Goal: Information Seeking & Learning: Find specific fact

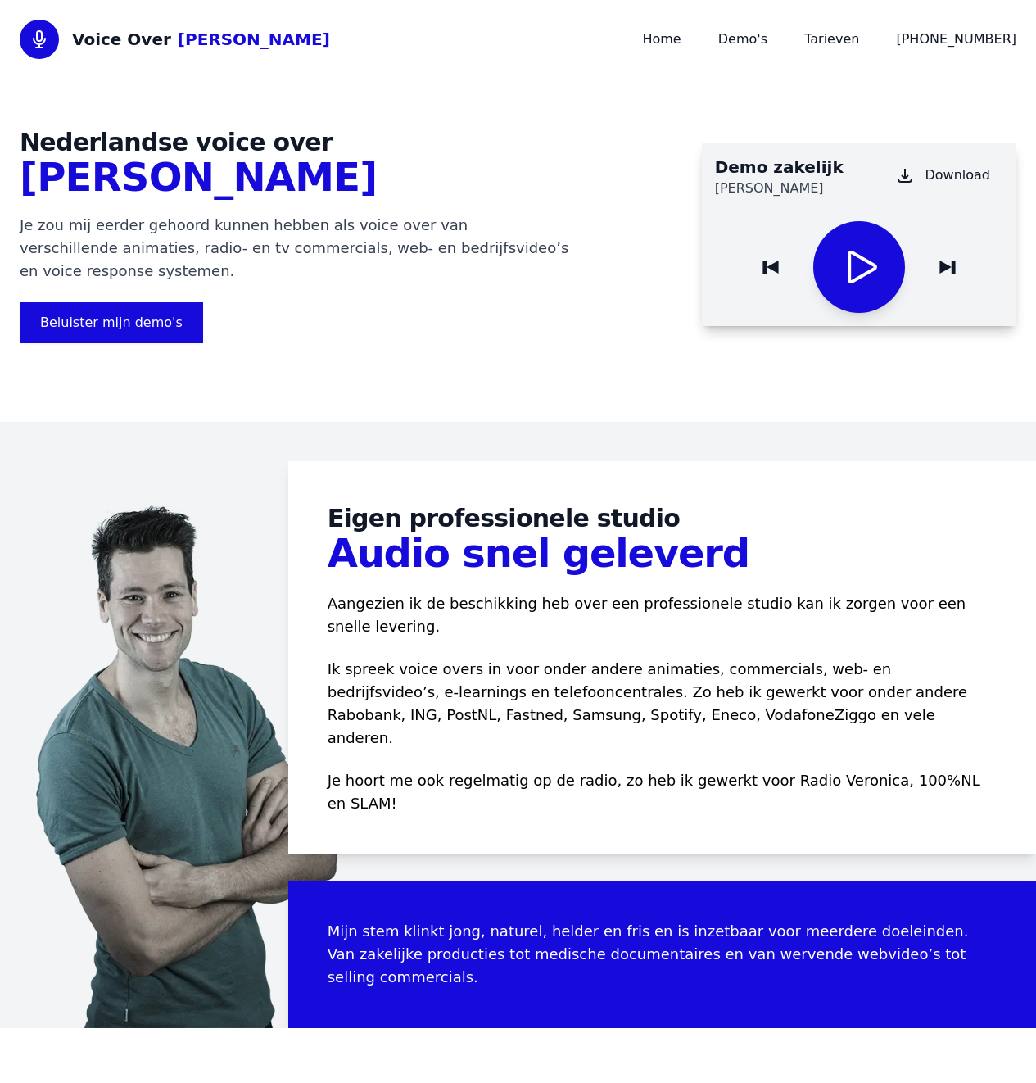
click at [820, 29] on div "Voice Over [PERSON_NAME] Home Demo's Tarieven [PHONE_NUMBER]" at bounding box center [518, 39] width 997 height 39
click at [857, 43] on link "Tarieven" at bounding box center [831, 39] width 55 height 16
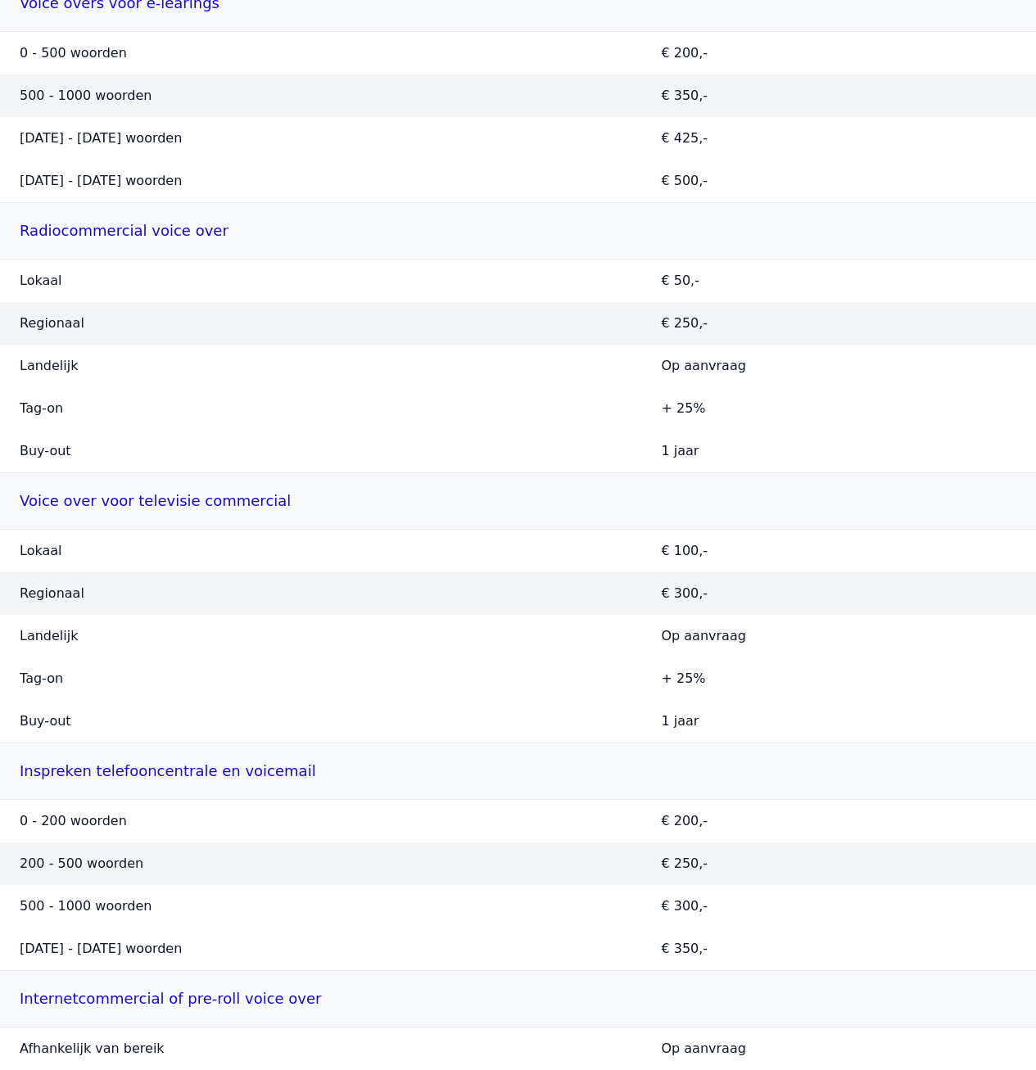
scroll to position [1216, 0]
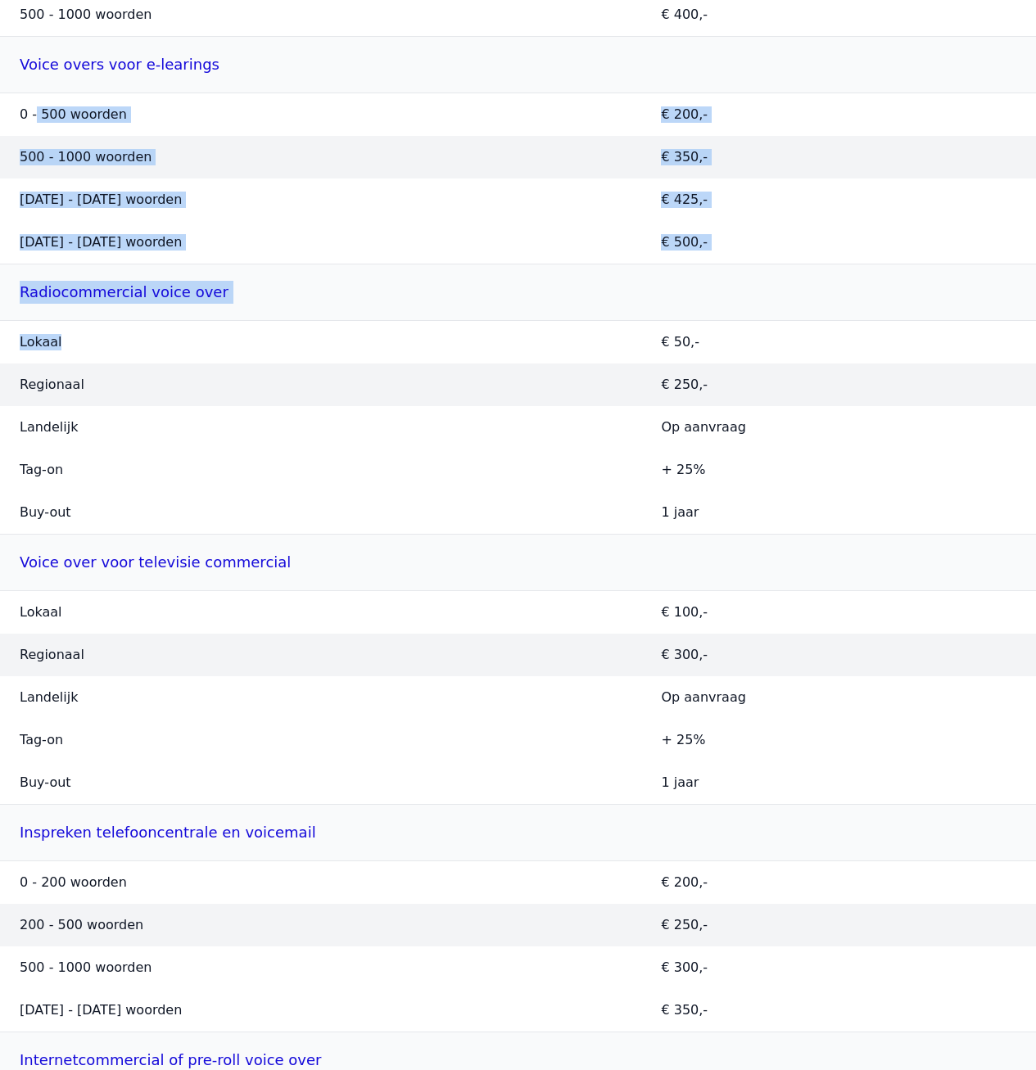
drag, startPoint x: 37, startPoint y: 154, endPoint x: 231, endPoint y: 377, distance: 295.4
click at [189, 420] on table "Inspreken van een webvideo, animatie of bedrijfsfilm 0 - 250 woorden € 250,- 25…" at bounding box center [518, 492] width 1036 height 1280
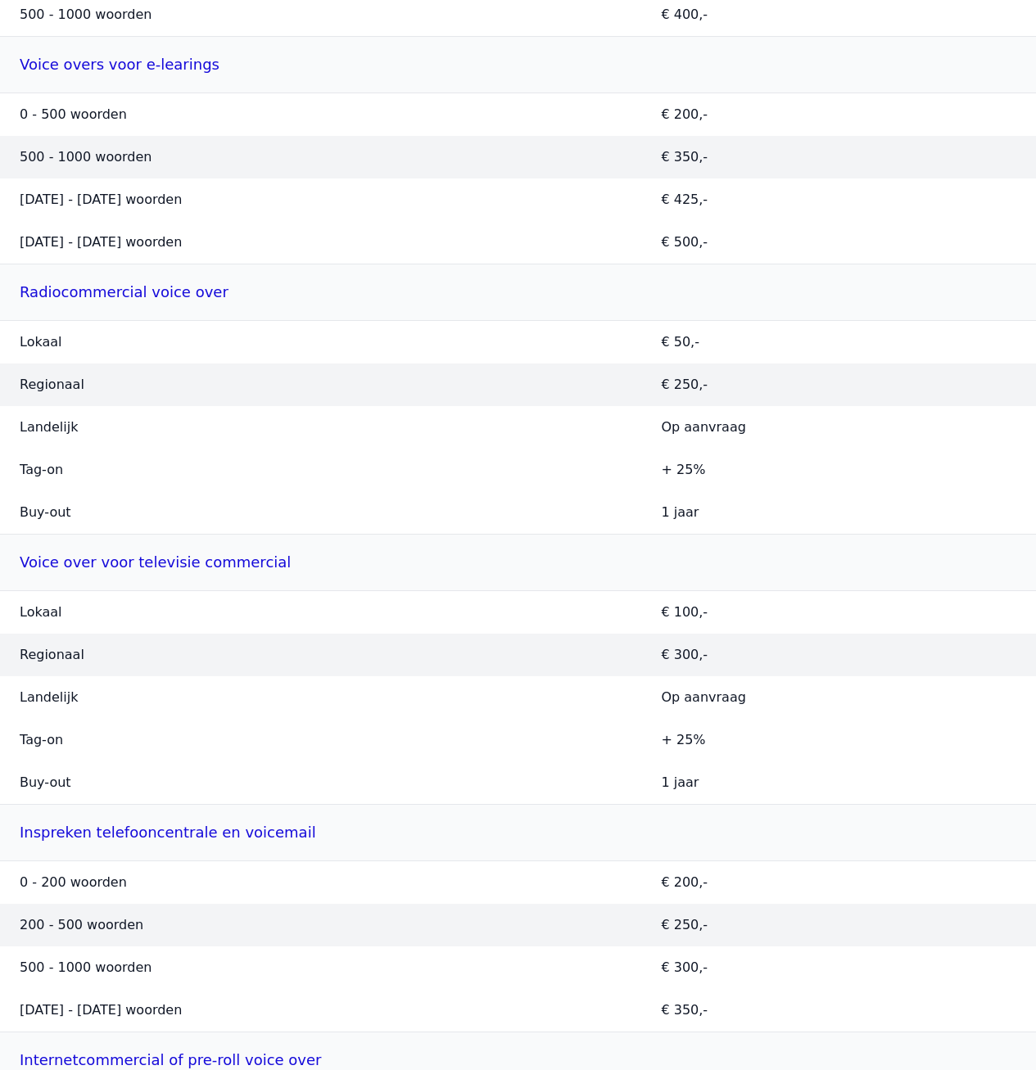
click at [330, 221] on td "1000 - 1500 woorden" at bounding box center [320, 200] width 641 height 43
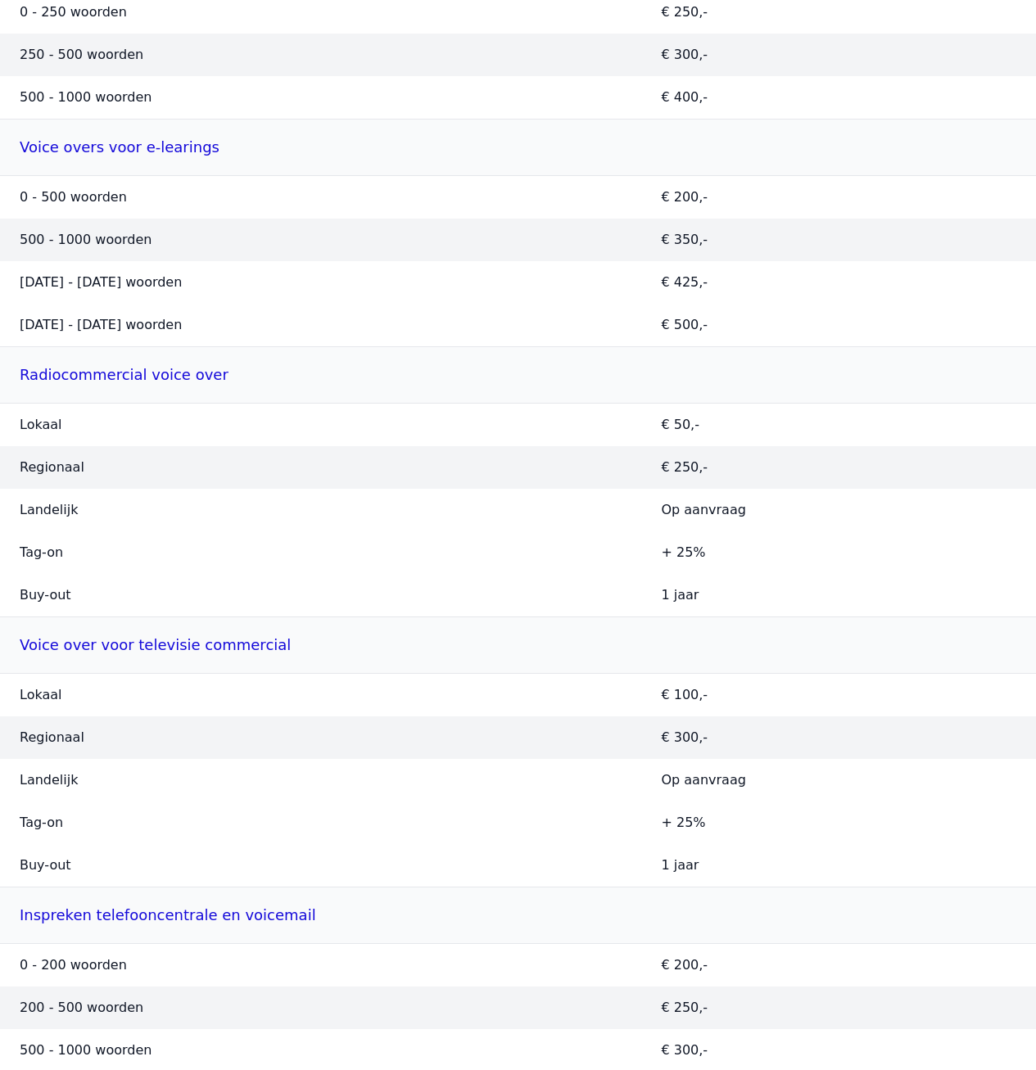
scroll to position [1128, 0]
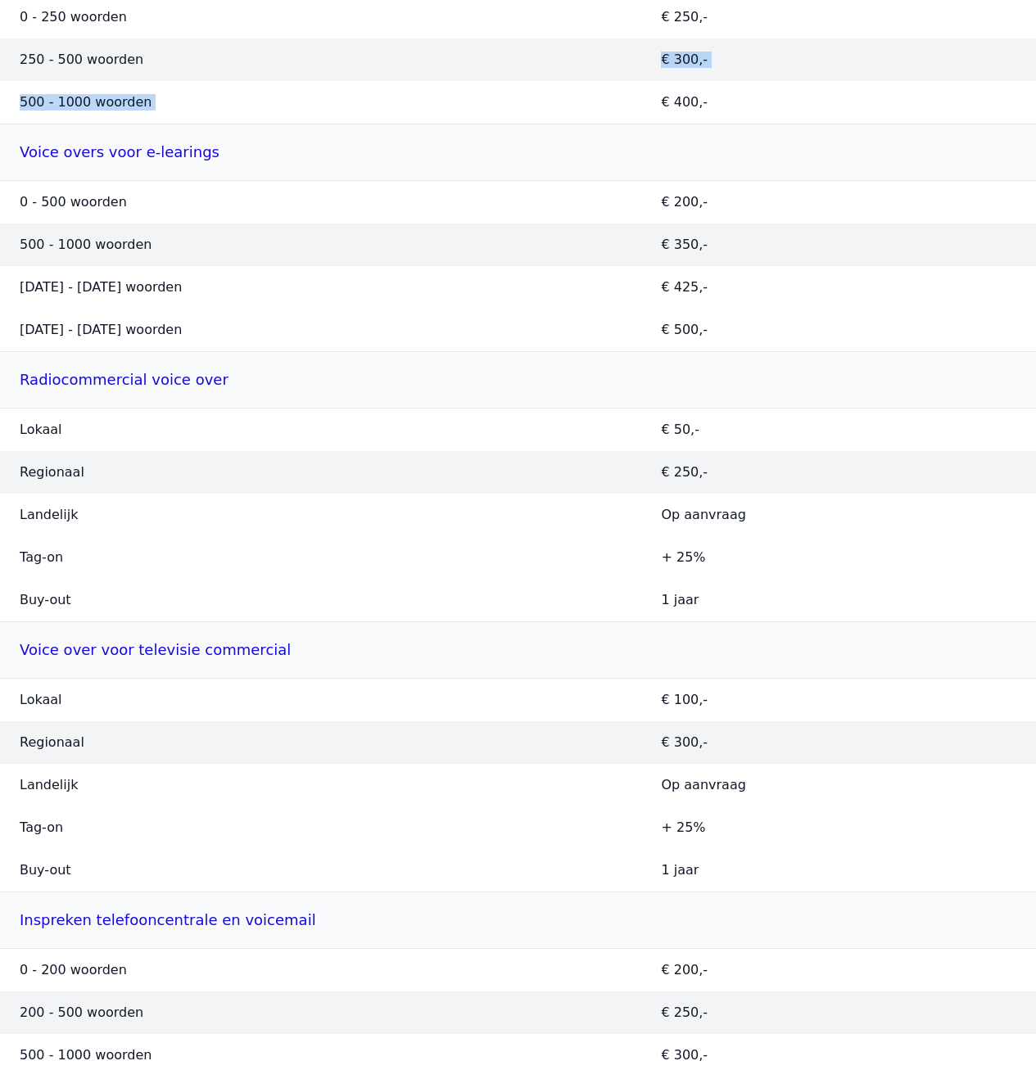
drag, startPoint x: 206, startPoint y: 112, endPoint x: 786, endPoint y: 110, distance: 580.6
click at [757, 124] on tbody "0 - 250 woorden € 250,- 250 - 500 woorden € 300,- 500 - 1000 woorden € 400,-" at bounding box center [518, 60] width 1036 height 129
click at [796, 81] on td "€ 300,-" at bounding box center [838, 59] width 395 height 43
drag, startPoint x: 811, startPoint y: 103, endPoint x: 20, endPoint y: 98, distance: 791.0
click at [20, 81] on tr "250 - 500 woorden € 300,-" at bounding box center [518, 59] width 1036 height 43
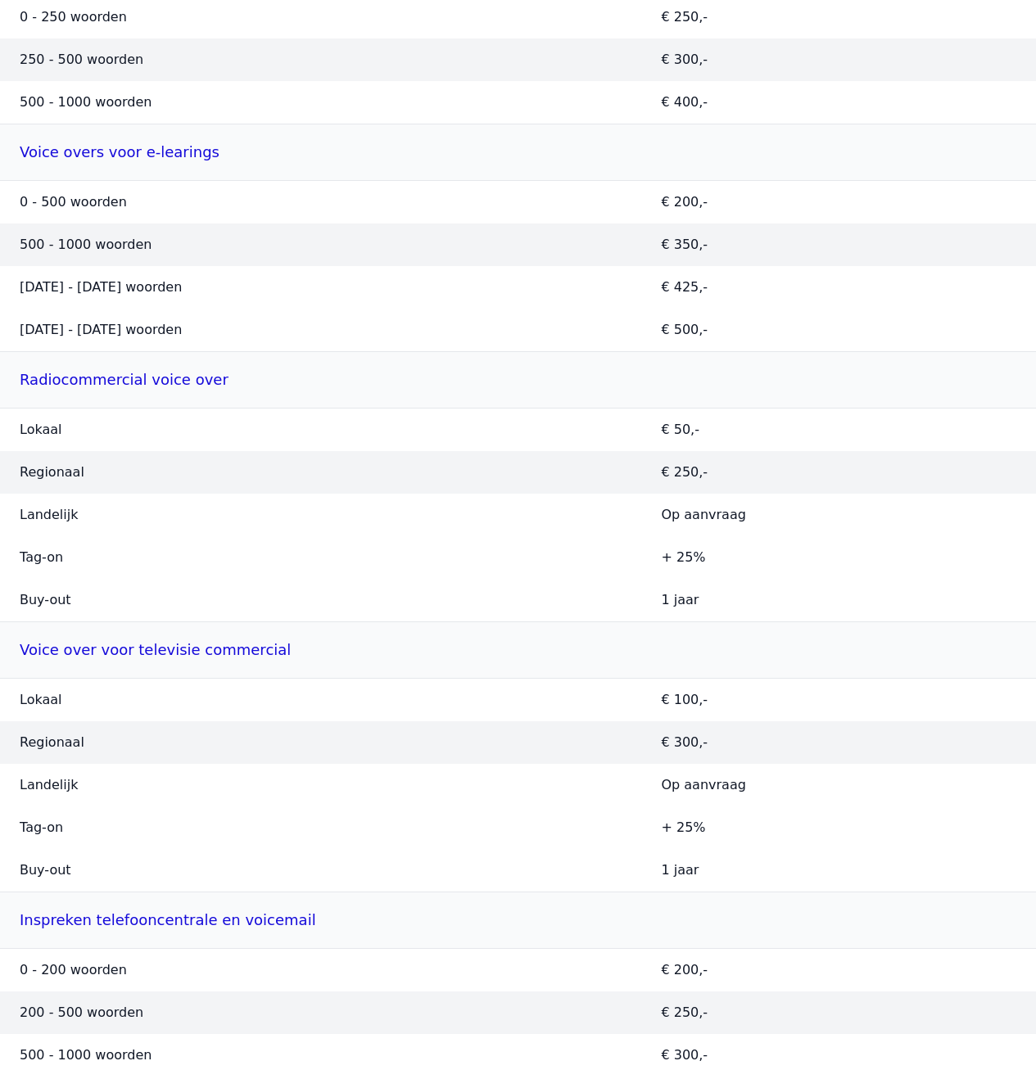
click at [721, 124] on td "€ 400,-" at bounding box center [838, 102] width 395 height 43
